Goal: Transaction & Acquisition: Purchase product/service

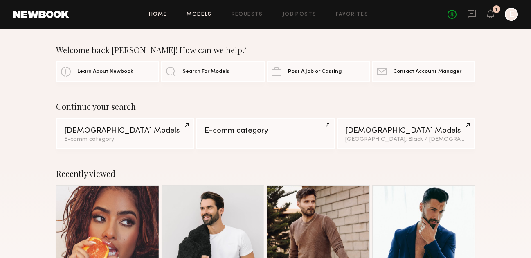
click at [206, 13] on link "Models" at bounding box center [199, 14] width 25 height 5
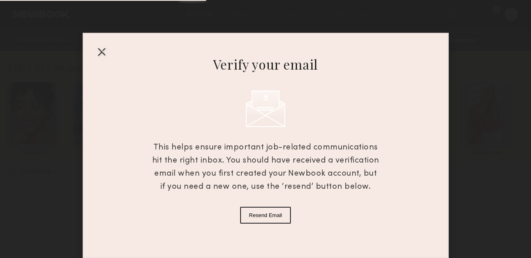
click at [101, 53] on div at bounding box center [101, 51] width 13 height 13
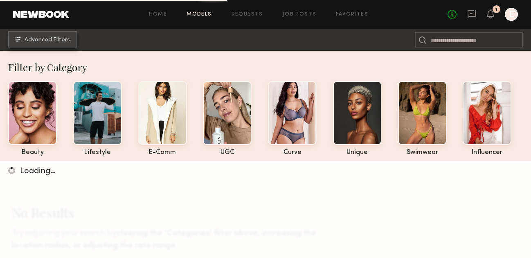
click at [38, 39] on span "Advanced Filters" at bounding box center [47, 40] width 45 height 6
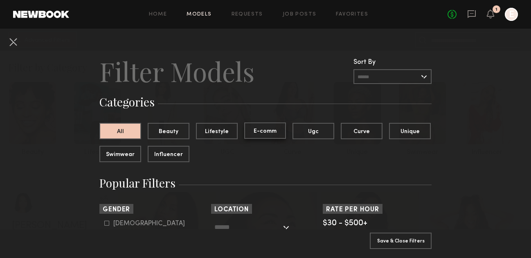
click at [267, 134] on button "E-comm" at bounding box center [265, 130] width 42 height 16
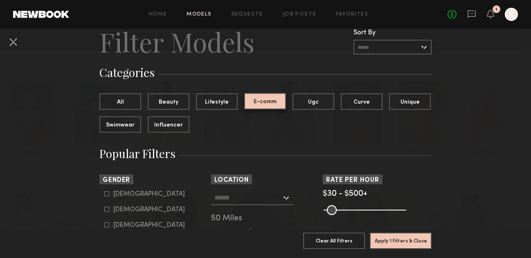
scroll to position [38, 0]
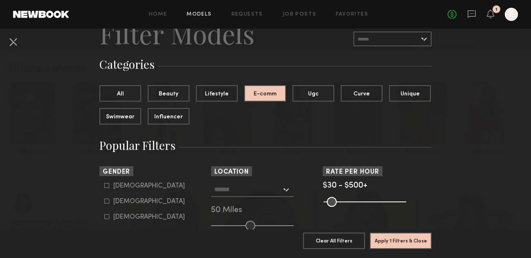
click at [122, 186] on div "Male" at bounding box center [149, 185] width 72 height 5
type input "*"
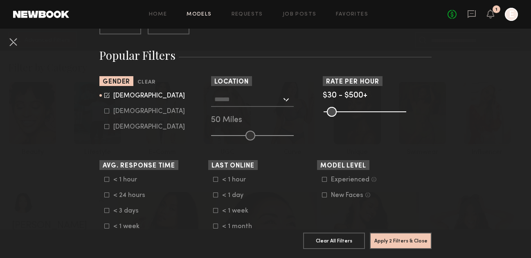
scroll to position [128, 0]
click at [238, 102] on input "text" at bounding box center [247, 99] width 67 height 14
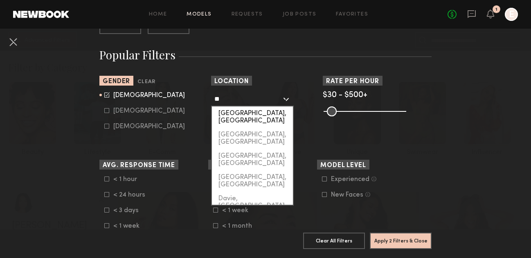
click at [239, 117] on div "[GEOGRAPHIC_DATA], [GEOGRAPHIC_DATA]" at bounding box center [252, 116] width 81 height 21
type input "**********"
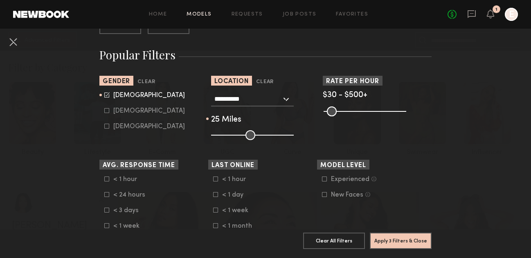
drag, startPoint x: 248, startPoint y: 132, endPoint x: 230, endPoint y: 133, distance: 18.0
type input "**"
click at [230, 133] on input "range" at bounding box center [252, 135] width 83 height 10
click at [387, 237] on button "Apply 3 Filters & Close" at bounding box center [401, 240] width 62 height 16
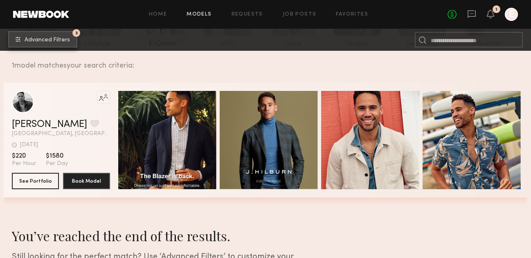
scroll to position [4, 0]
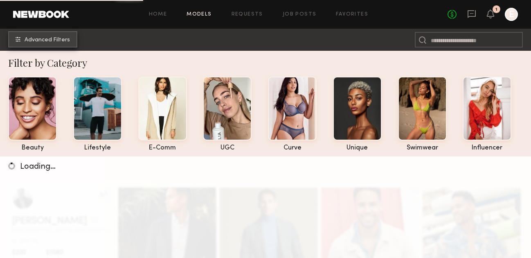
click at [38, 37] on button "Advanced Filters" at bounding box center [42, 39] width 69 height 16
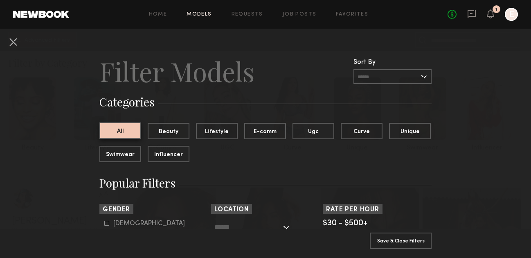
click at [126, 133] on button "All" at bounding box center [120, 130] width 42 height 16
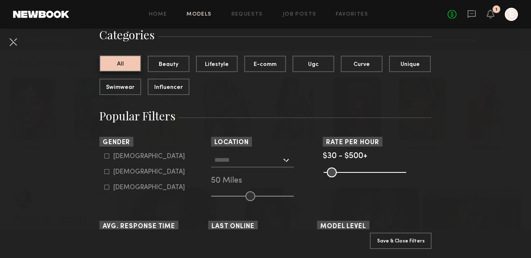
scroll to position [76, 0]
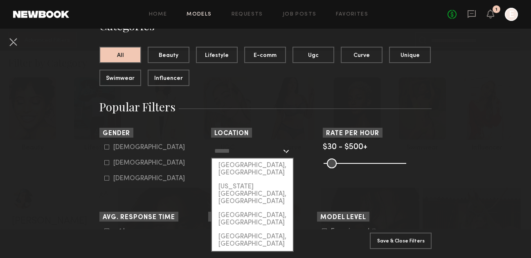
click at [254, 155] on input "text" at bounding box center [247, 151] width 67 height 14
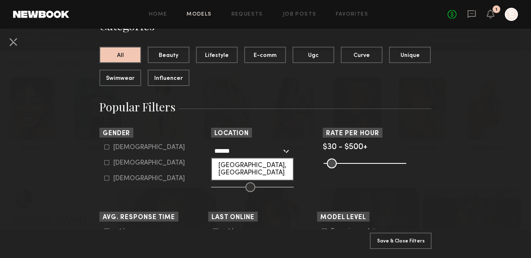
click at [256, 161] on div "[GEOGRAPHIC_DATA], [GEOGRAPHIC_DATA]" at bounding box center [252, 168] width 81 height 21
type input "**********"
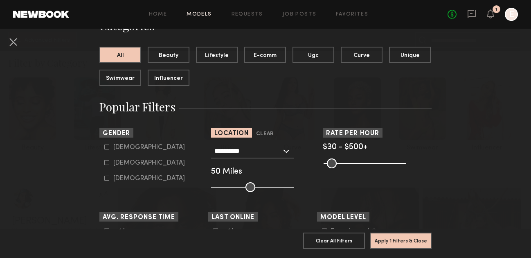
click at [123, 146] on div "Male" at bounding box center [149, 147] width 72 height 5
type input "*"
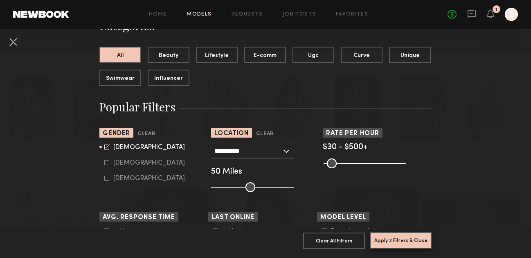
click at [390, 243] on button "Apply 2 Filters & Close" at bounding box center [401, 240] width 62 height 16
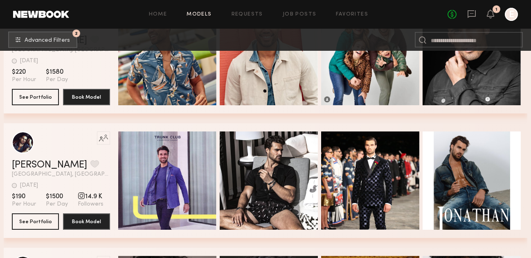
scroll to position [216, 0]
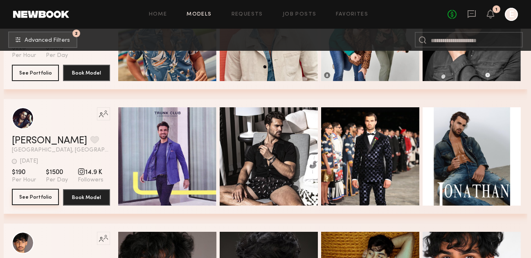
click at [47, 200] on button "See Portfolio" at bounding box center [35, 197] width 47 height 16
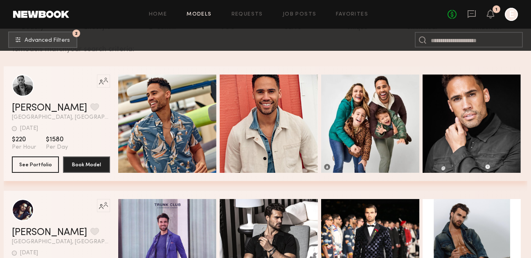
scroll to position [58, 0]
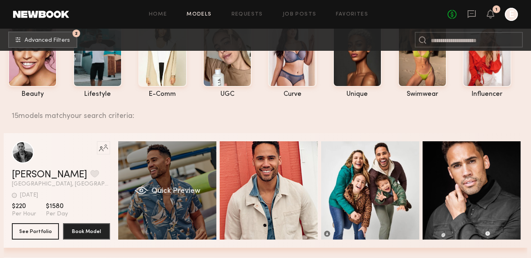
click at [166, 166] on div "Quick Preview" at bounding box center [167, 190] width 98 height 98
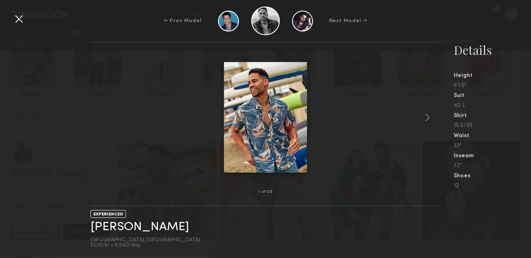
click at [21, 22] on div at bounding box center [18, 18] width 13 height 13
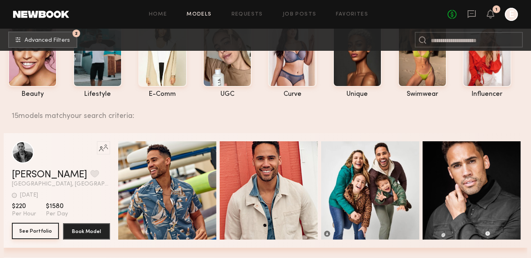
click at [19, 228] on button "See Portfolio" at bounding box center [35, 231] width 47 height 16
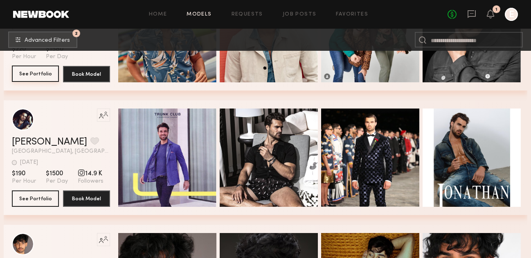
scroll to position [220, 0]
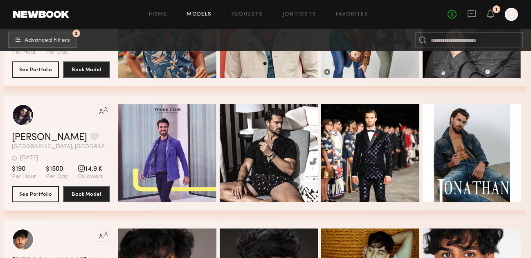
click at [62, 142] on div "Jon H. Favorite" at bounding box center [61, 138] width 98 height 10
click at [41, 191] on button "See Portfolio" at bounding box center [35, 193] width 47 height 16
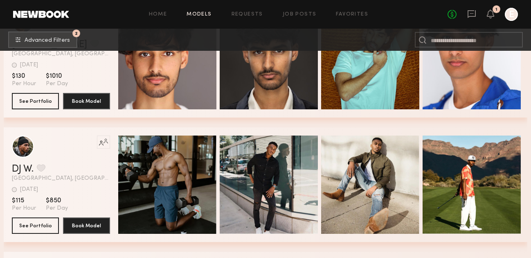
scroll to position [446, 0]
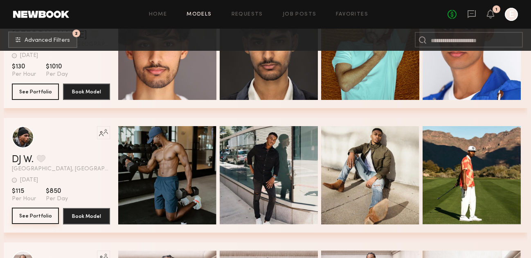
click at [31, 218] on button "See Portfolio" at bounding box center [35, 215] width 47 height 16
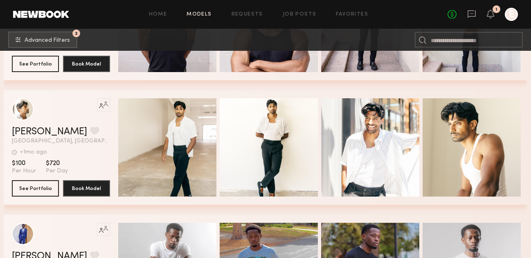
scroll to position [722, 0]
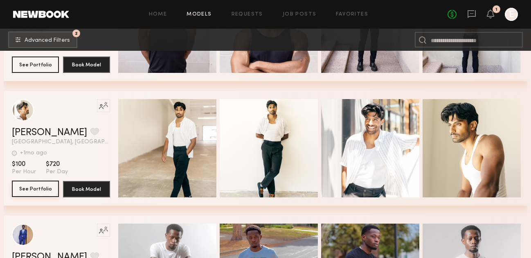
click at [25, 191] on button "See Portfolio" at bounding box center [35, 188] width 47 height 16
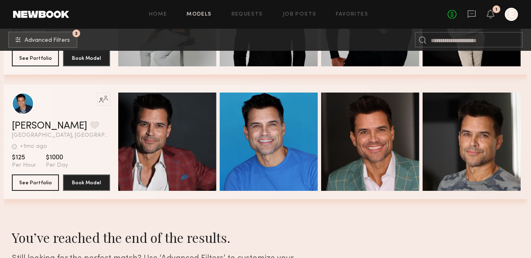
scroll to position [1929, 0]
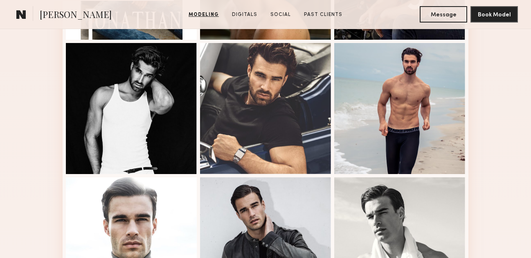
scroll to position [484, 0]
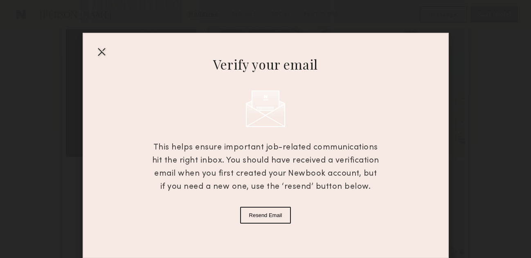
click at [104, 52] on div at bounding box center [101, 51] width 13 height 13
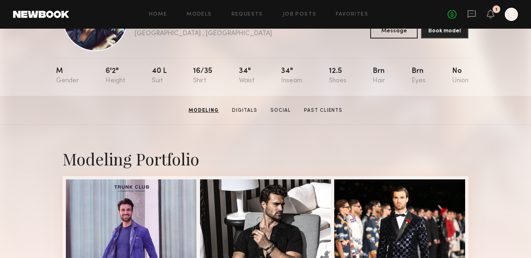
scroll to position [0, 0]
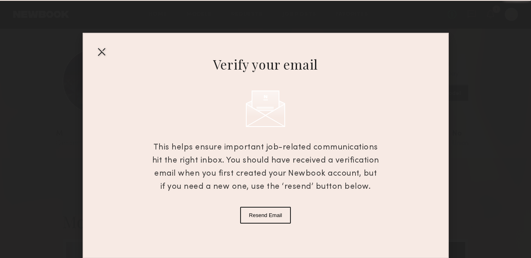
scroll to position [126, 0]
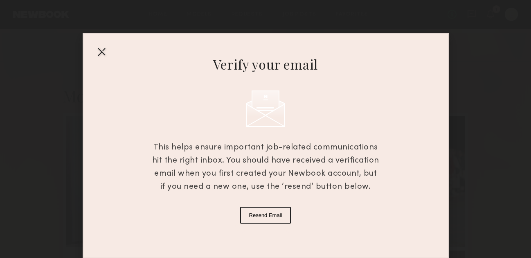
click at [103, 55] on div at bounding box center [101, 51] width 13 height 13
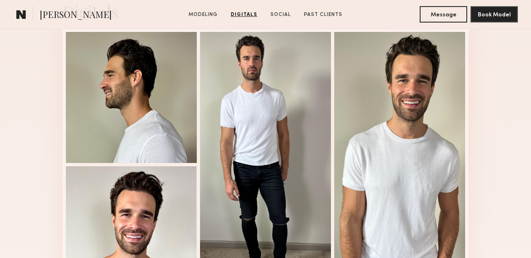
scroll to position [875, 0]
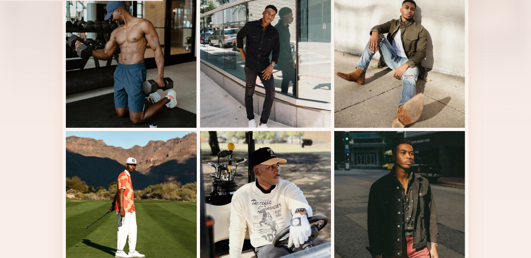
scroll to position [230, 0]
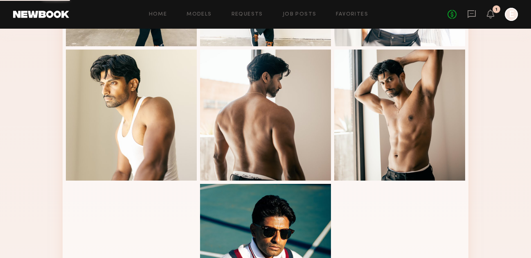
scroll to position [324, 0]
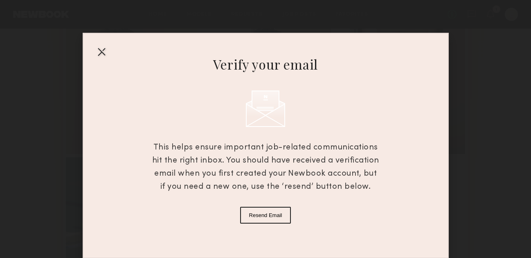
click at [106, 49] on div at bounding box center [101, 51] width 13 height 13
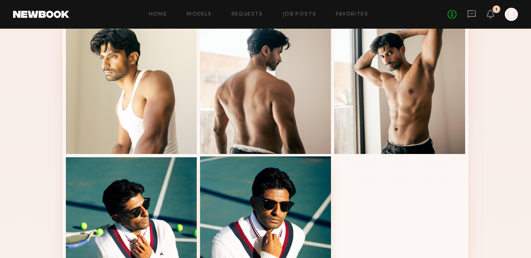
scroll to position [579, 0]
